Goal: Task Accomplishment & Management: Manage account settings

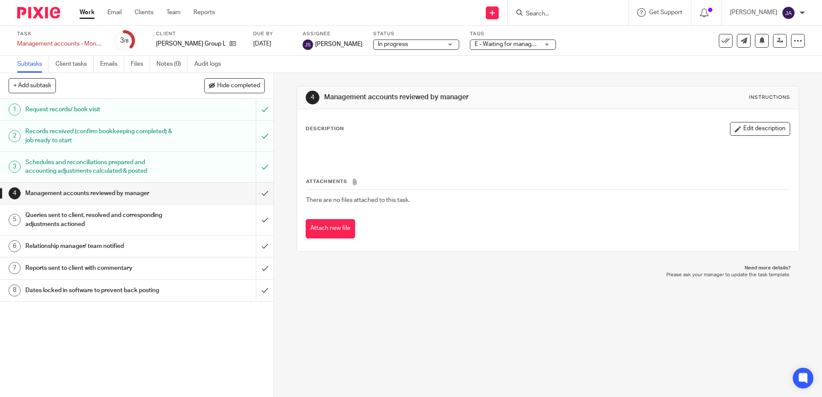
click at [515, 241] on div "Description Edit description Attachments There are no files attached to this ta…" at bounding box center [547, 180] width 501 height 142
click at [777, 40] on icon at bounding box center [780, 40] width 6 height 6
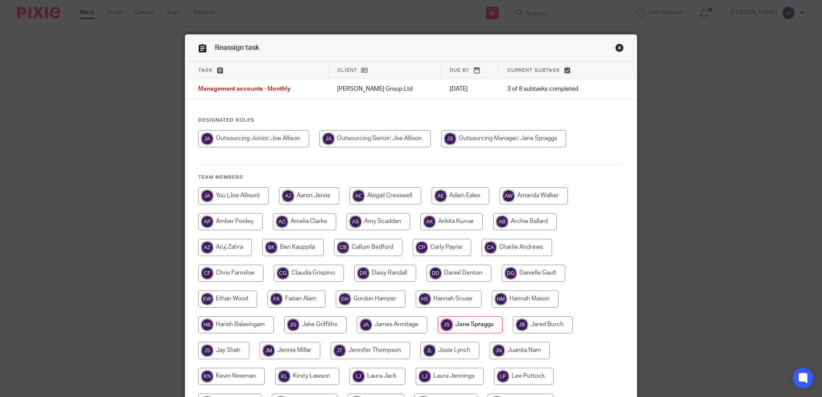
drag, startPoint x: 427, startPoint y: 244, endPoint x: 435, endPoint y: 251, distance: 10.7
click at [433, 248] on input "radio" at bounding box center [442, 247] width 58 height 17
radio input "true"
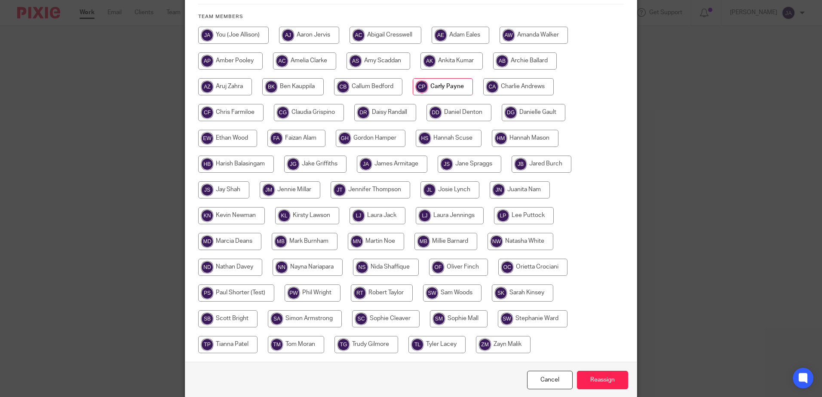
scroll to position [196, 0]
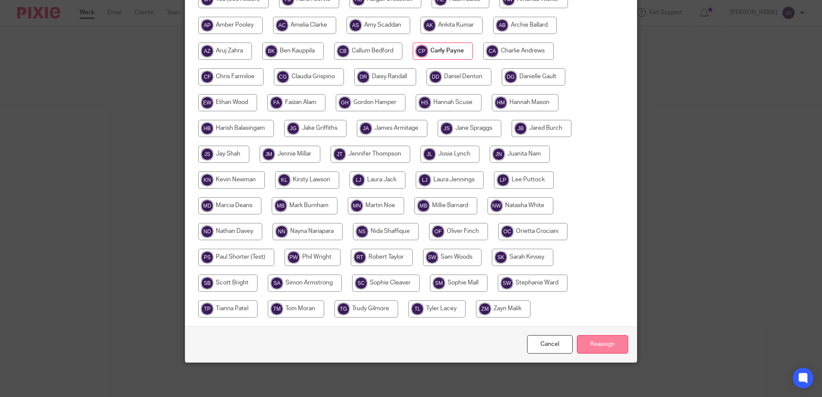
click at [602, 347] on input "Reassign" at bounding box center [602, 344] width 51 height 18
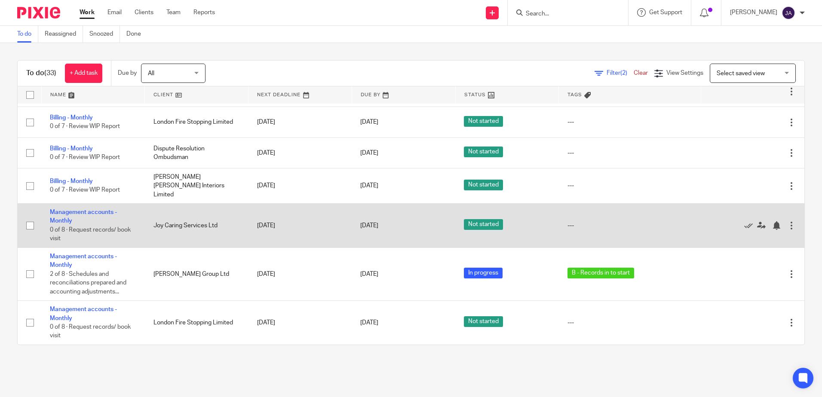
scroll to position [989, 0]
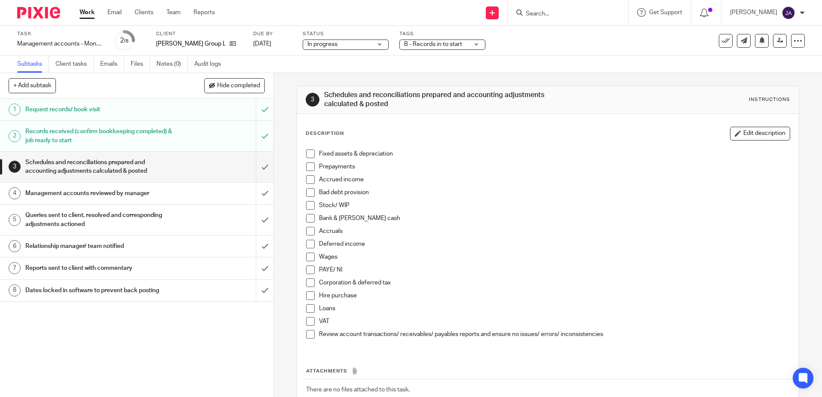
click at [175, 353] on div "1 Request records/ book visit 2 Records received (confirm bookkeeping completed…" at bounding box center [136, 248] width 273 height 298
click at [254, 175] on input "submit" at bounding box center [136, 167] width 273 height 31
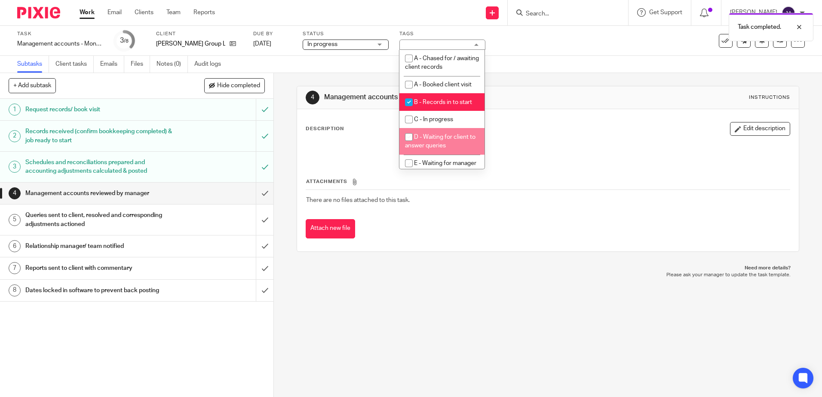
click at [446, 135] on span "D - Waiting for client to answer queries" at bounding box center [440, 141] width 71 height 15
checkbox input "true"
click at [443, 98] on li "B - Records in to start" at bounding box center [441, 102] width 85 height 18
checkbox input "false"
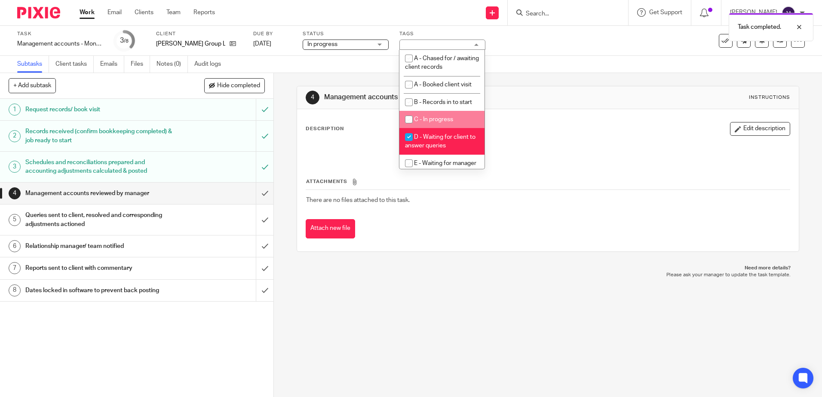
click at [441, 143] on span "D - Waiting for client to answer queries" at bounding box center [440, 141] width 71 height 15
checkbox input "false"
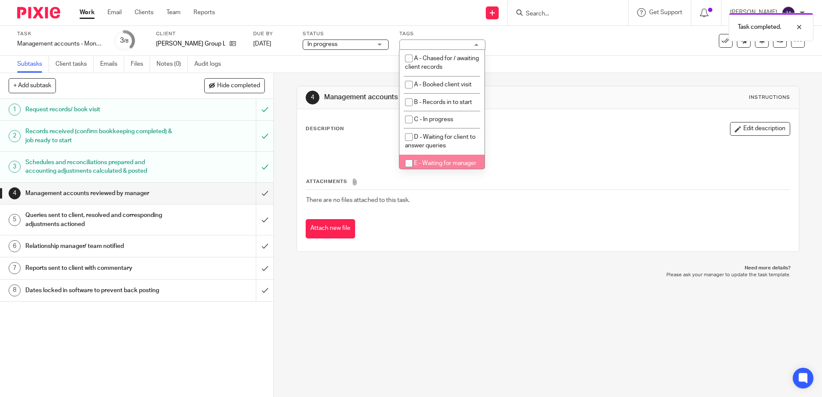
click at [439, 167] on li "E - Waiting for manager review/approval" at bounding box center [441, 168] width 85 height 26
checkbox input "true"
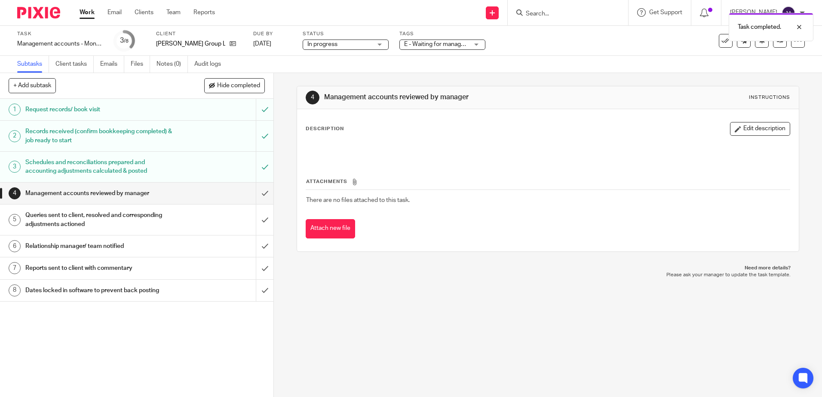
click at [482, 327] on div "4 Management accounts reviewed by manager Instructions Description Edit descrip…" at bounding box center [548, 235] width 548 height 324
click at [440, 49] on span "E - Waiting for manager review/approval" at bounding box center [436, 44] width 64 height 9
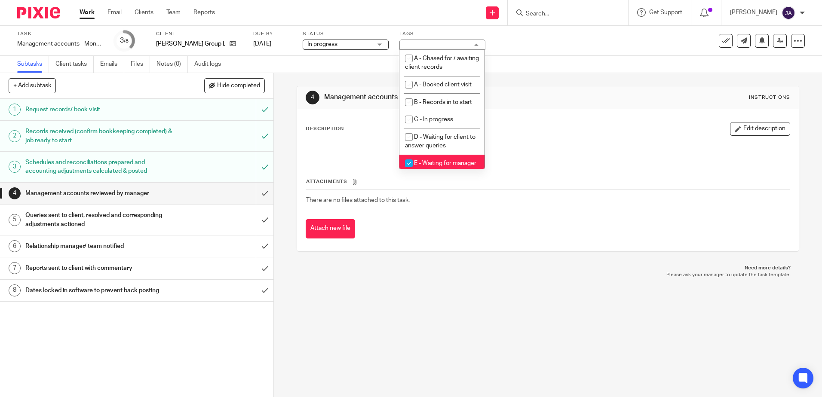
click at [616, 58] on div "Subtasks Client tasks Emails Files Notes (0) Audit logs" at bounding box center [411, 64] width 822 height 17
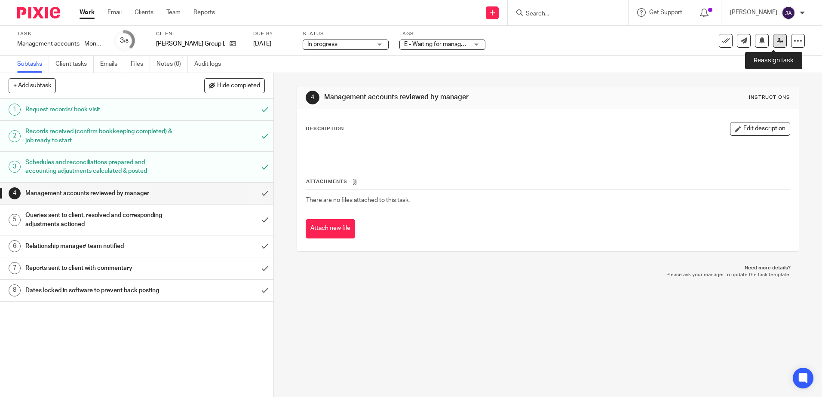
click at [778, 44] on link at bounding box center [780, 41] width 14 height 14
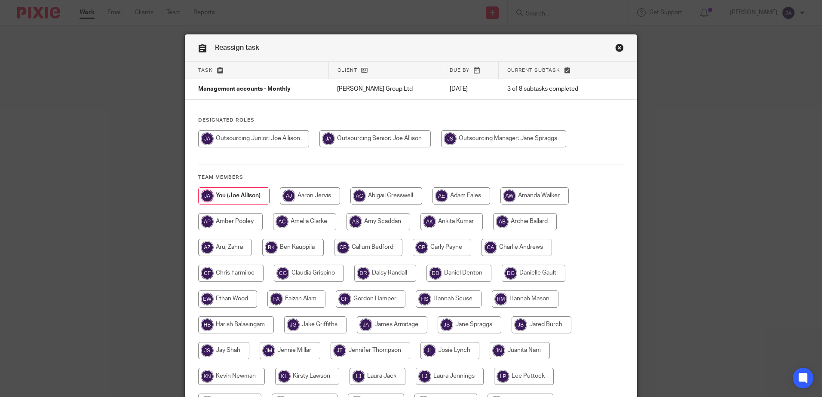
click at [524, 142] on input "radio" at bounding box center [503, 138] width 125 height 17
radio input "true"
click at [458, 248] on input "radio" at bounding box center [442, 247] width 58 height 17
radio input "true"
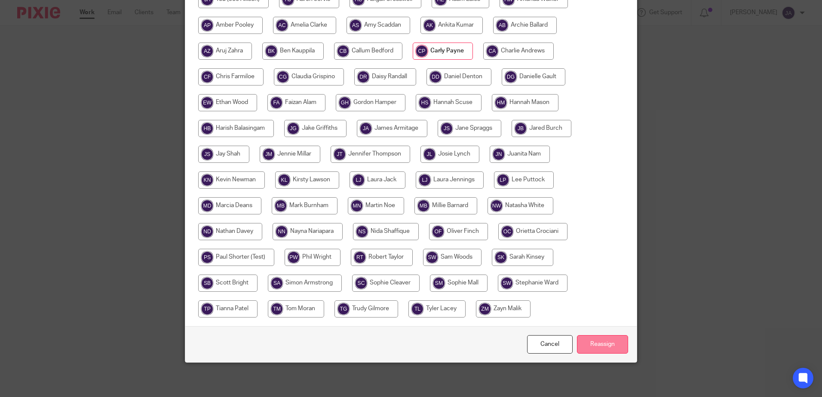
click at [601, 341] on input "Reassign" at bounding box center [602, 344] width 51 height 18
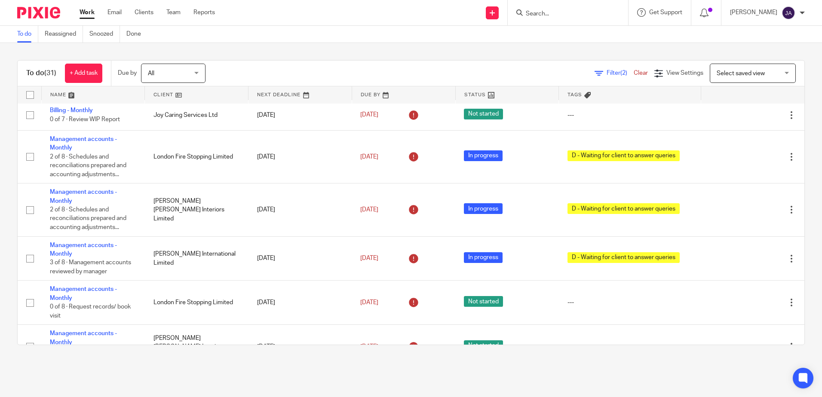
scroll to position [645, 0]
